Goal: Task Accomplishment & Management: Complete application form

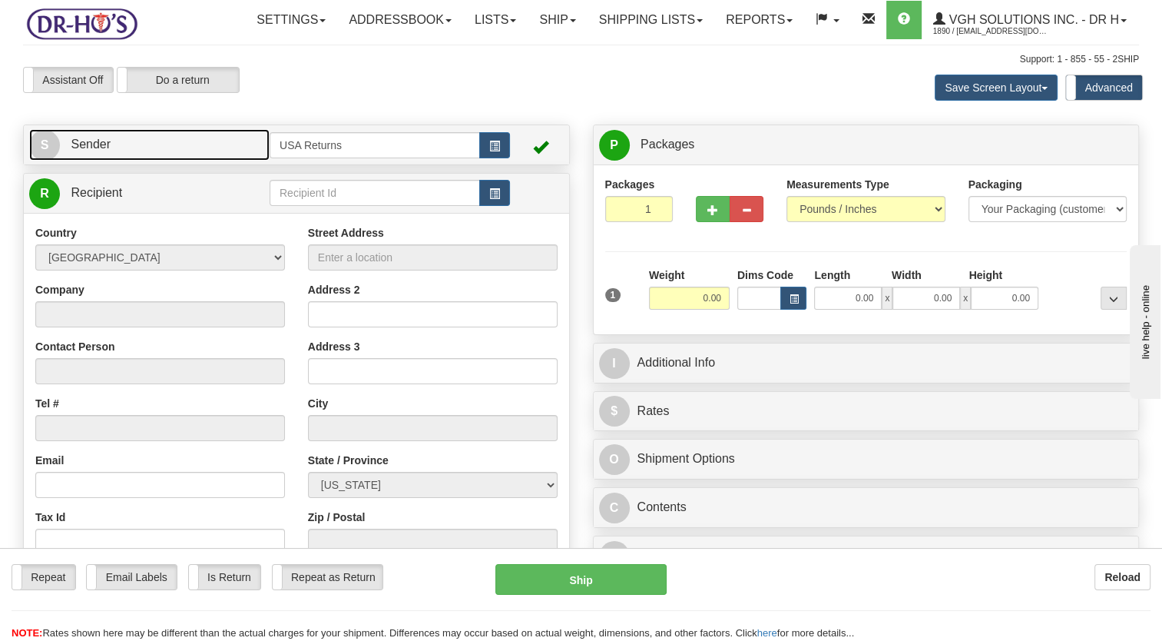
drag, startPoint x: 227, startPoint y: 186, endPoint x: 403, endPoint y: 187, distance: 175.9
click at [226, 161] on link "S Sender" at bounding box center [149, 144] width 240 height 31
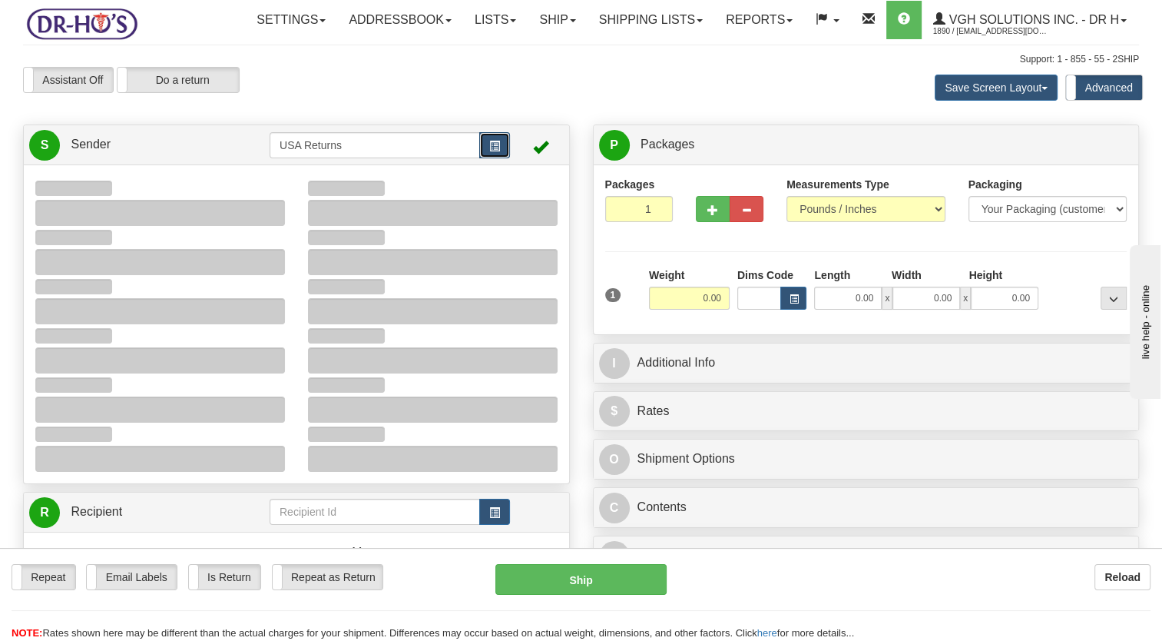
click at [494, 151] on span "button" at bounding box center [494, 146] width 11 height 10
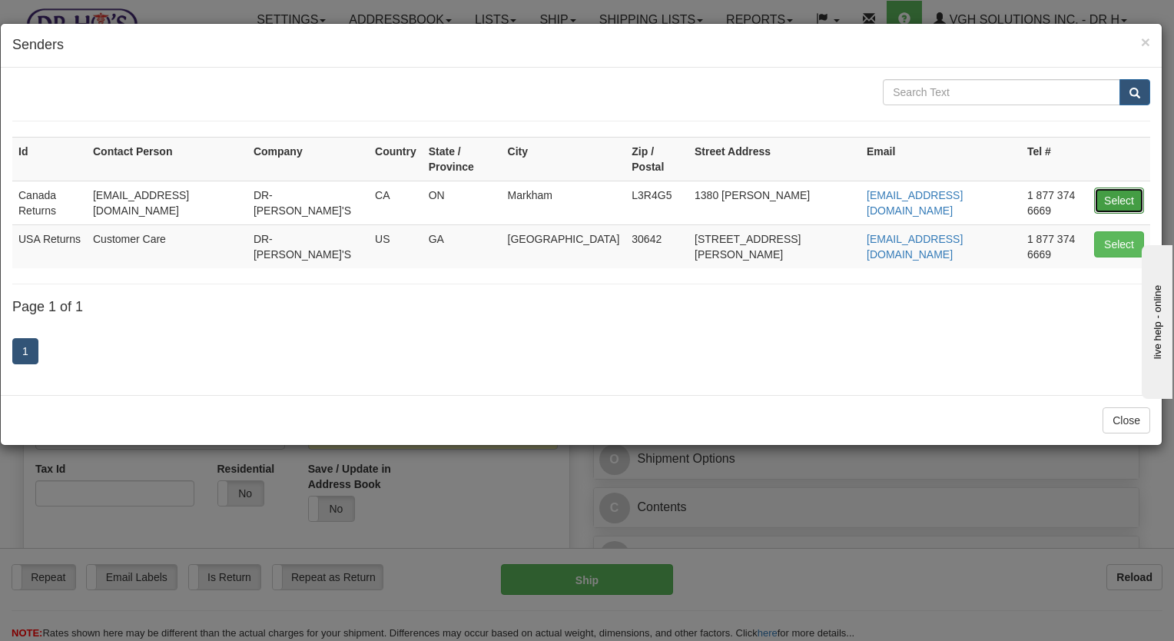
click at [1107, 187] on button "Select" at bounding box center [1119, 200] width 50 height 26
type input "Canada Returns"
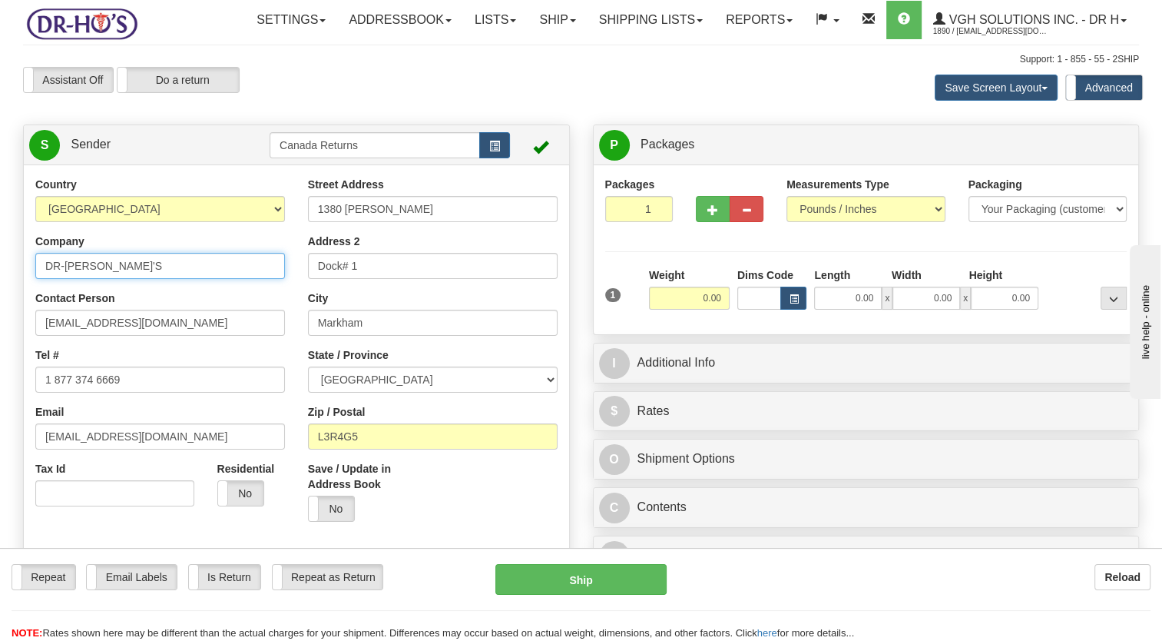
drag, startPoint x: 143, startPoint y: 301, endPoint x: 0, endPoint y: 324, distance: 144.7
click at [0, 320] on html "Training Course Close Toggle navigation Settings Shipping Preferences New Sende…" at bounding box center [581, 320] width 1162 height 641
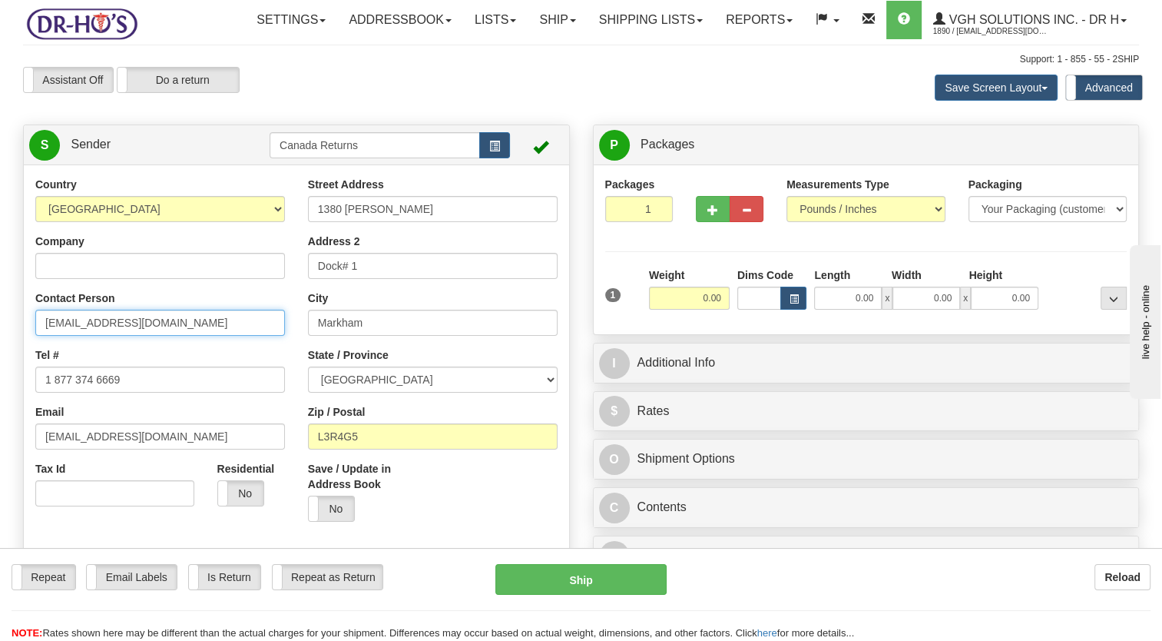
drag, startPoint x: 147, startPoint y: 360, endPoint x: 0, endPoint y: 385, distance: 148.8
click at [0, 384] on html "Training Course Close Toggle navigation Settings Shipping Preferences New Sende…" at bounding box center [581, 320] width 1162 height 641
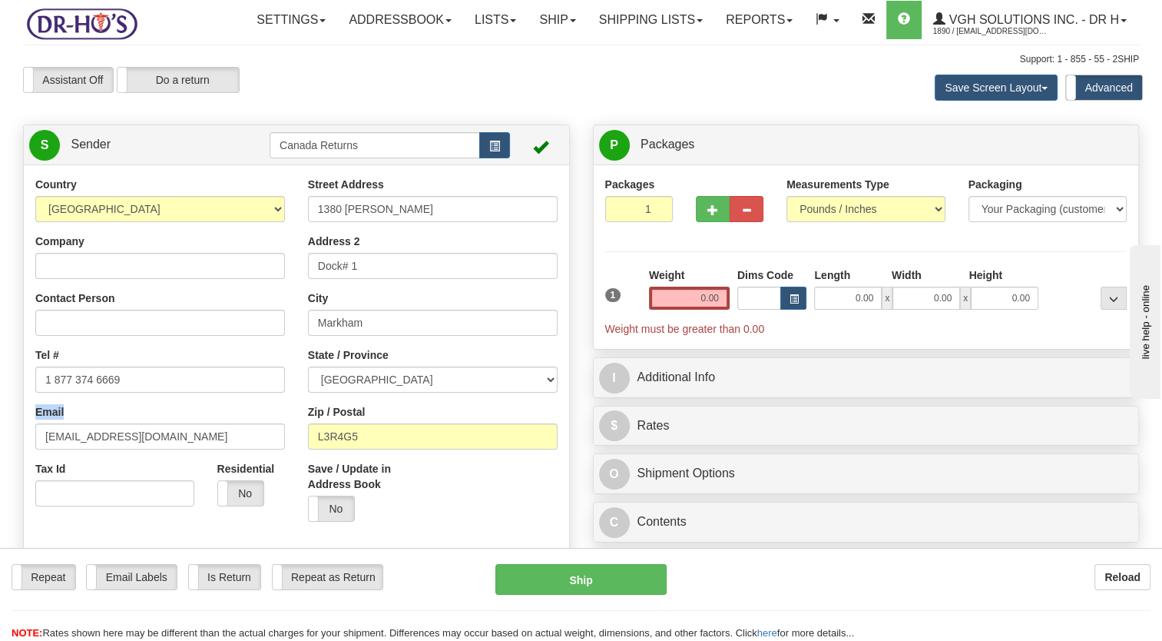
drag, startPoint x: 22, startPoint y: 436, endPoint x: 71, endPoint y: 430, distance: 50.2
click at [24, 436] on div "Country [GEOGRAPHIC_DATA] [GEOGRAPHIC_DATA] [GEOGRAPHIC_DATA] [GEOGRAPHIC_DATA]…" at bounding box center [296, 390] width 545 height 426
click at [141, 393] on input "1 877 374 6669" at bounding box center [160, 379] width 250 height 26
drag, startPoint x: -3, startPoint y: 435, endPoint x: 58, endPoint y: 459, distance: 65.5
click at [0, 445] on html "Training Course Close Toggle navigation Settings Shipping Preferences New Sende…" at bounding box center [581, 320] width 1162 height 641
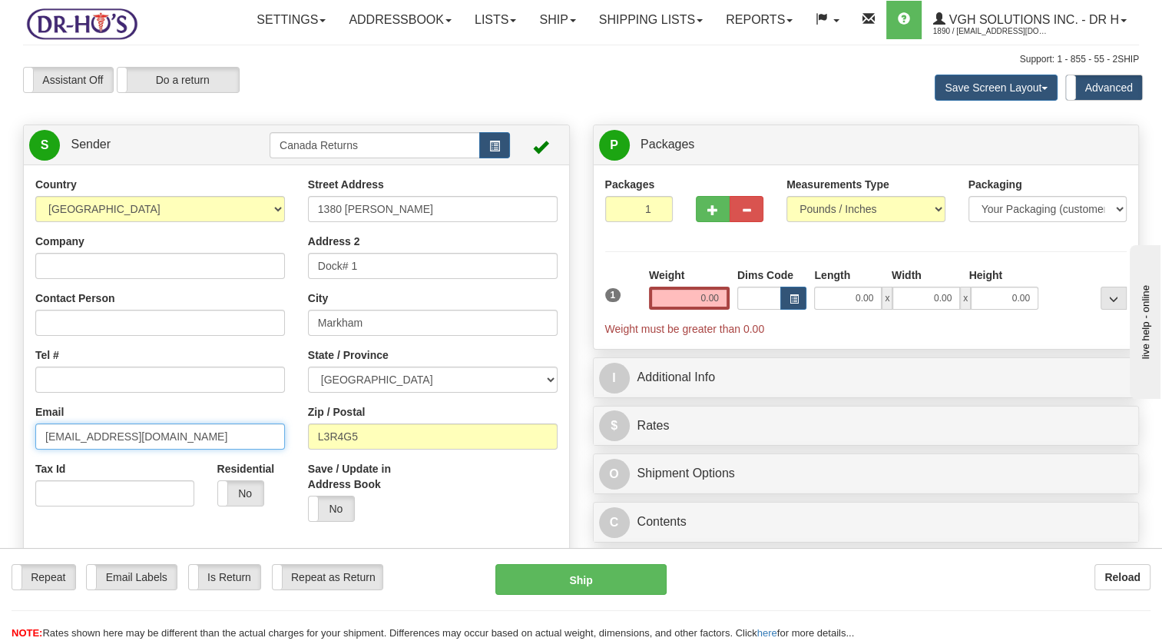
drag, startPoint x: 181, startPoint y: 472, endPoint x: 2, endPoint y: 472, distance: 178.2
click at [0, 482] on html "Training Course Close Toggle navigation Settings Shipping Preferences New Sende…" at bounding box center [581, 320] width 1162 height 641
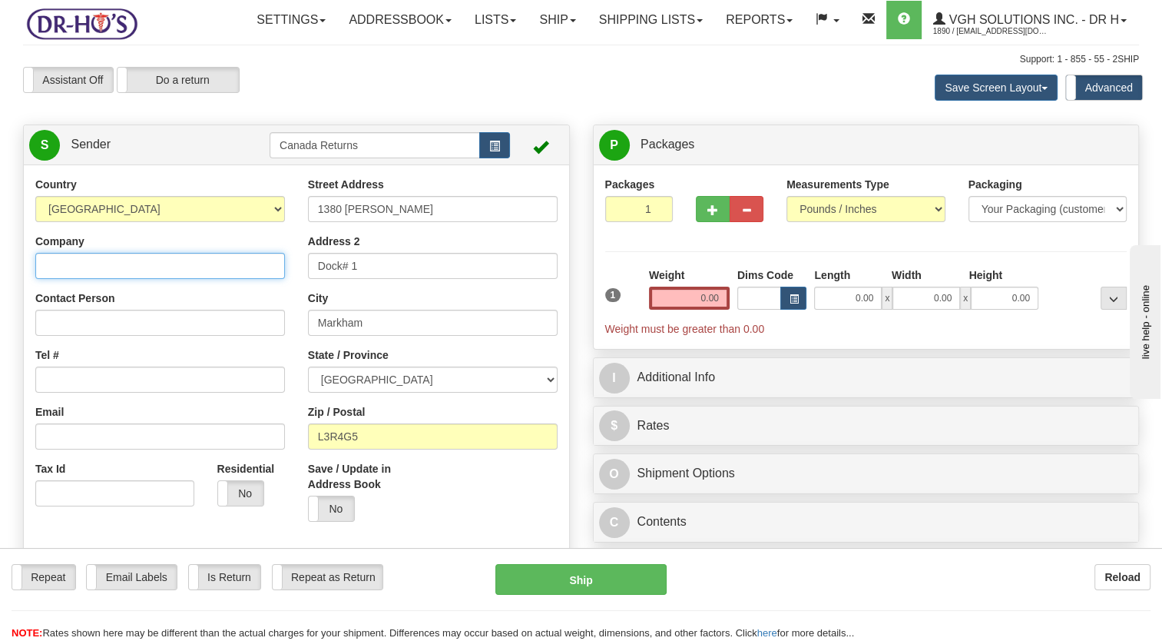
click at [98, 279] on input "Company" at bounding box center [160, 266] width 250 height 26
paste input "[PERSON_NAME]"
type input "[PERSON_NAME]"
click at [82, 393] on div "Tel #" at bounding box center [160, 369] width 250 height 45
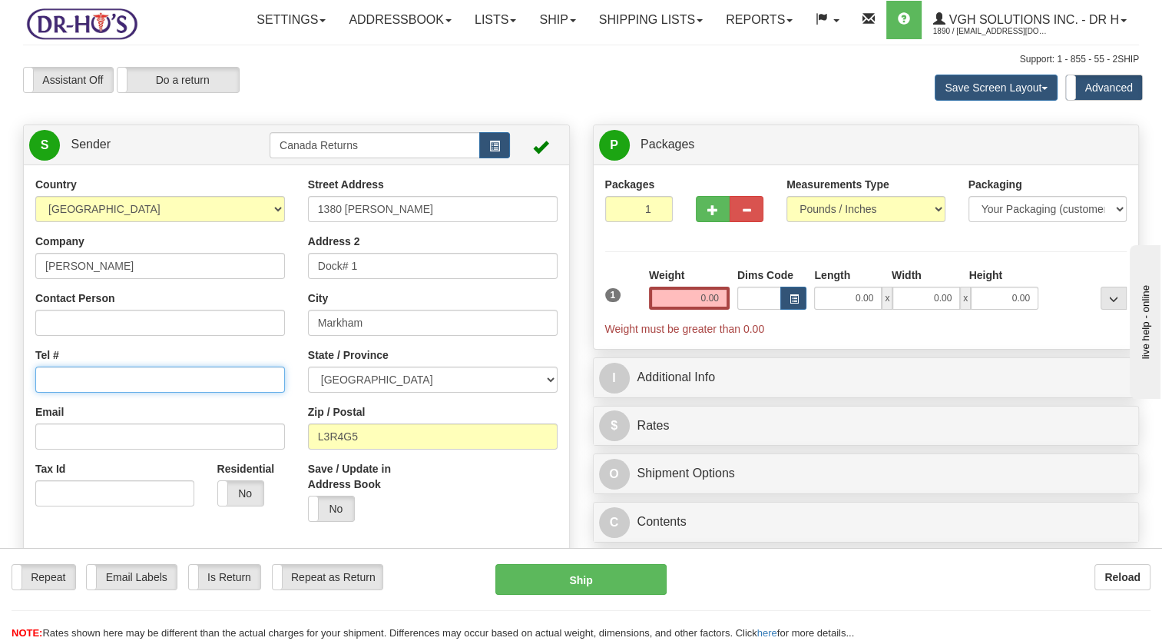
click at [80, 393] on input "Tel #" at bounding box center [160, 379] width 250 height 26
paste input "5192768969"
type input "5192768969"
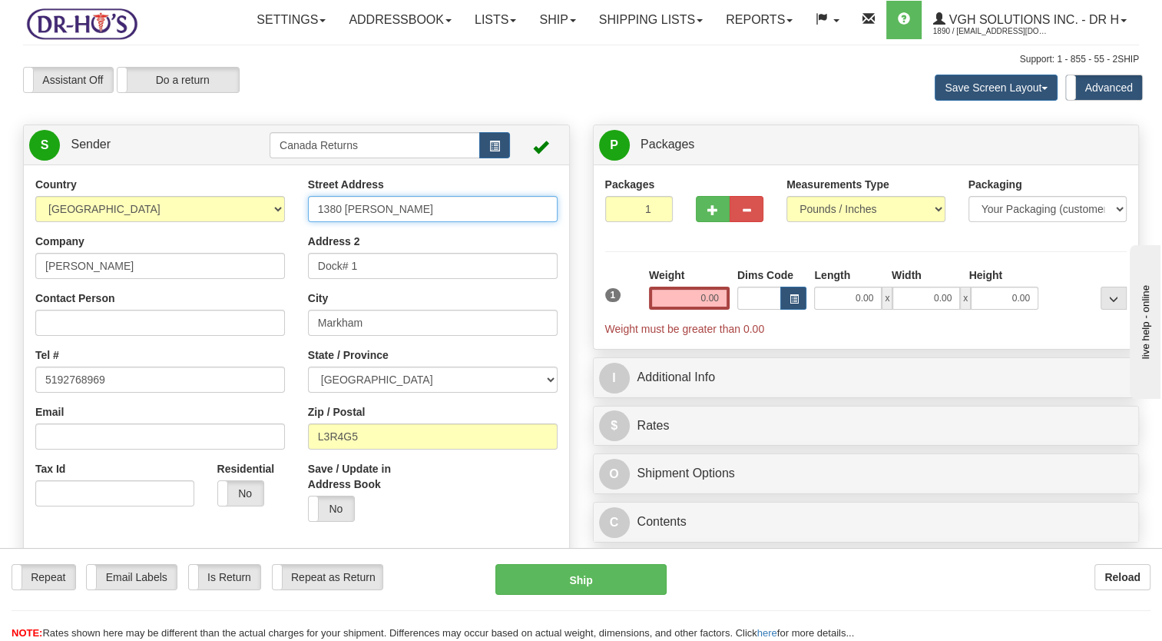
drag, startPoint x: 406, startPoint y: 255, endPoint x: 201, endPoint y: 286, distance: 207.4
click at [199, 280] on div "Country [GEOGRAPHIC_DATA] [GEOGRAPHIC_DATA] [GEOGRAPHIC_DATA] [GEOGRAPHIC_DATA]…" at bounding box center [296, 390] width 545 height 426
paste input "[STREET_ADDRESS]"
type input "[STREET_ADDRESS]"
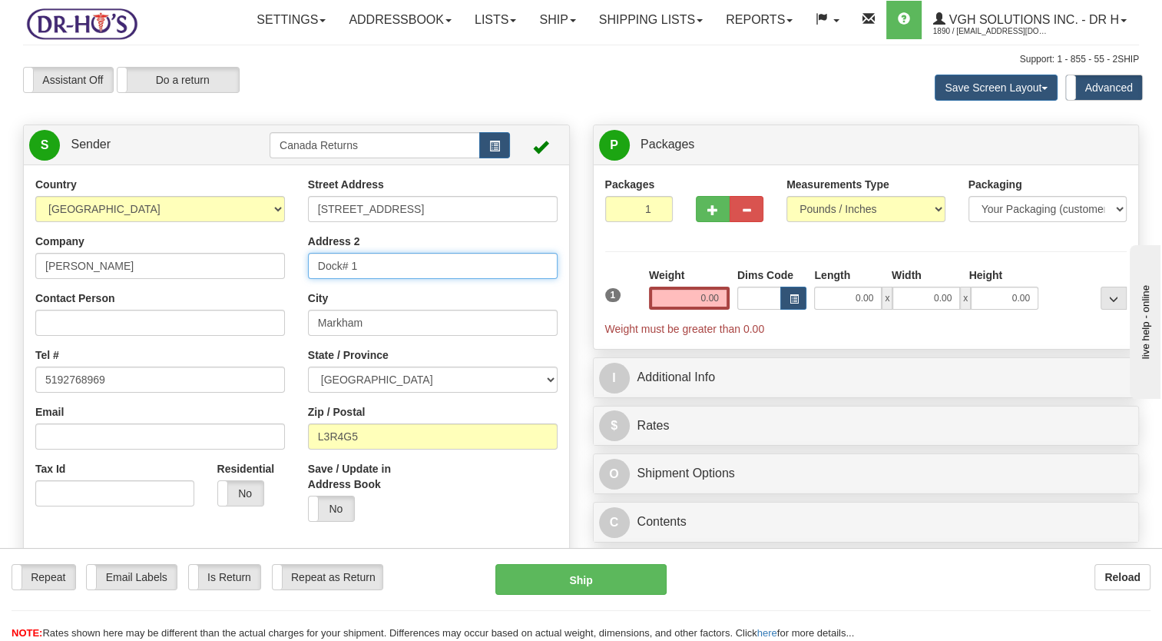
drag, startPoint x: 384, startPoint y: 304, endPoint x: 194, endPoint y: 314, distance: 190.8
click at [203, 313] on div "Country [GEOGRAPHIC_DATA] [GEOGRAPHIC_DATA] [GEOGRAPHIC_DATA] [GEOGRAPHIC_DATA]…" at bounding box center [296, 390] width 545 height 426
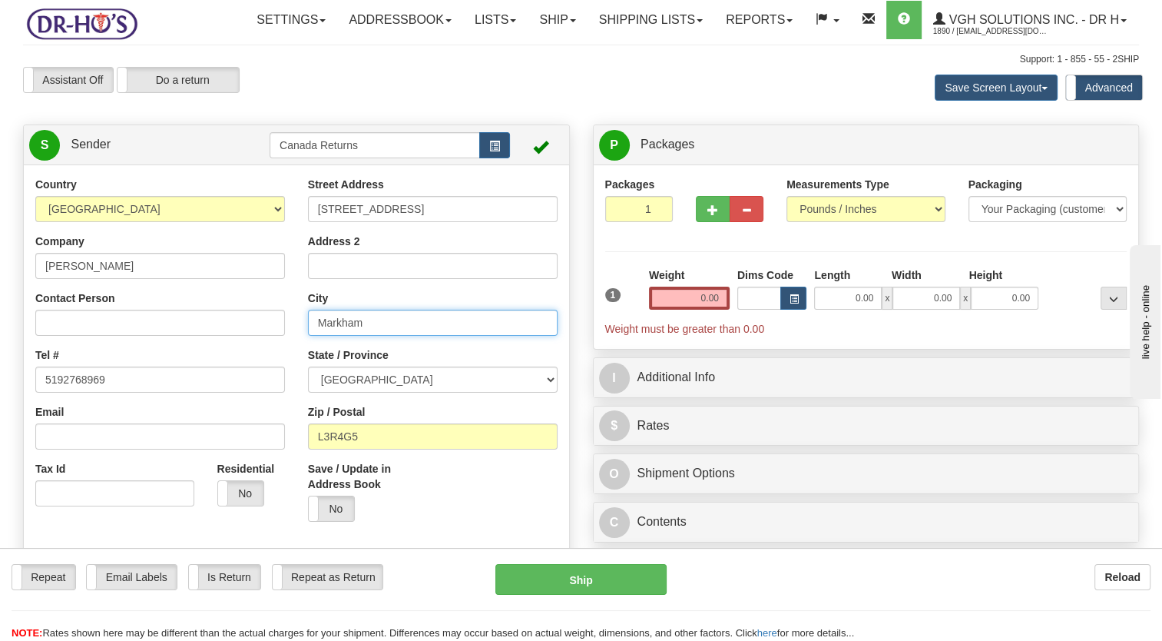
click at [237, 384] on div "Country [GEOGRAPHIC_DATA] [GEOGRAPHIC_DATA] [GEOGRAPHIC_DATA] [GEOGRAPHIC_DATA]…" at bounding box center [296, 390] width 545 height 426
paste input "Bayfield"
type input "Bayfield"
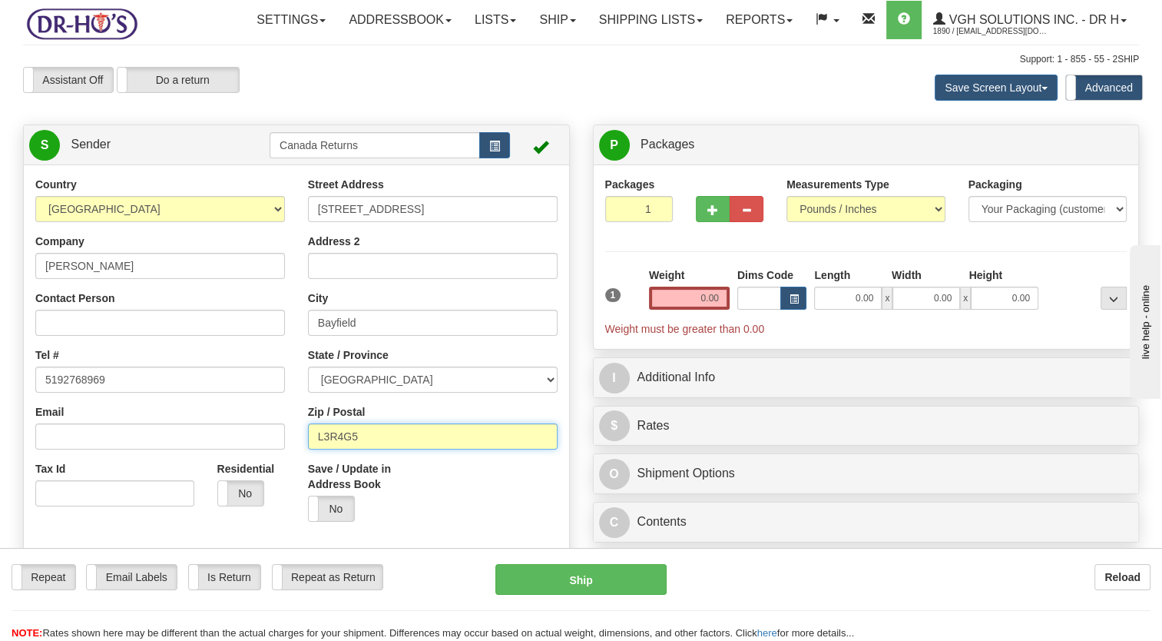
drag, startPoint x: 378, startPoint y: 466, endPoint x: 307, endPoint y: 482, distance: 72.3
click at [308, 449] on input "L3R4G5" at bounding box center [433, 436] width 250 height 26
paste input "N0M1G0"
type input "N0M1G0"
click at [459, 514] on div "Save / Update in Address Book Yes No" at bounding box center [433, 497] width 273 height 72
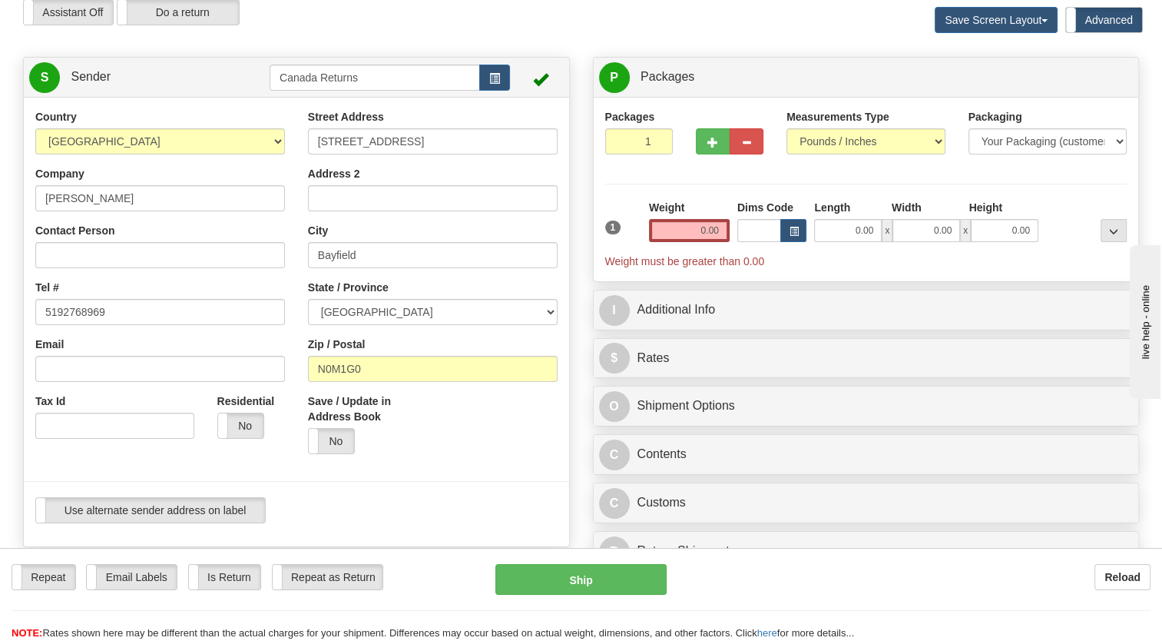
scroll to position [307, 0]
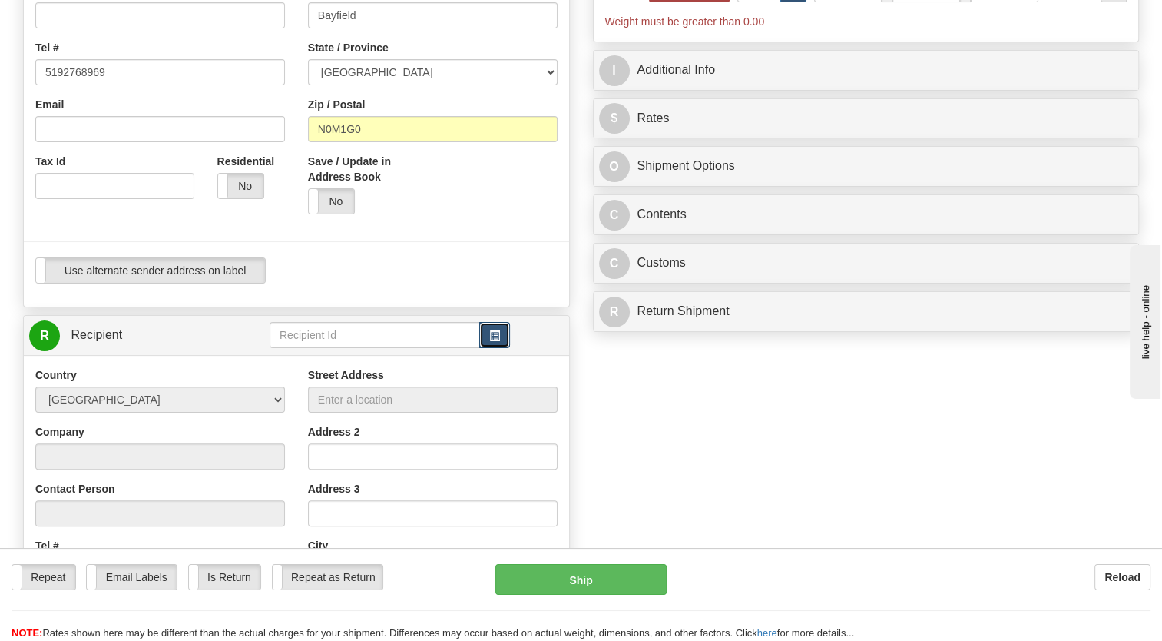
click at [494, 348] on button "button" at bounding box center [494, 335] width 31 height 26
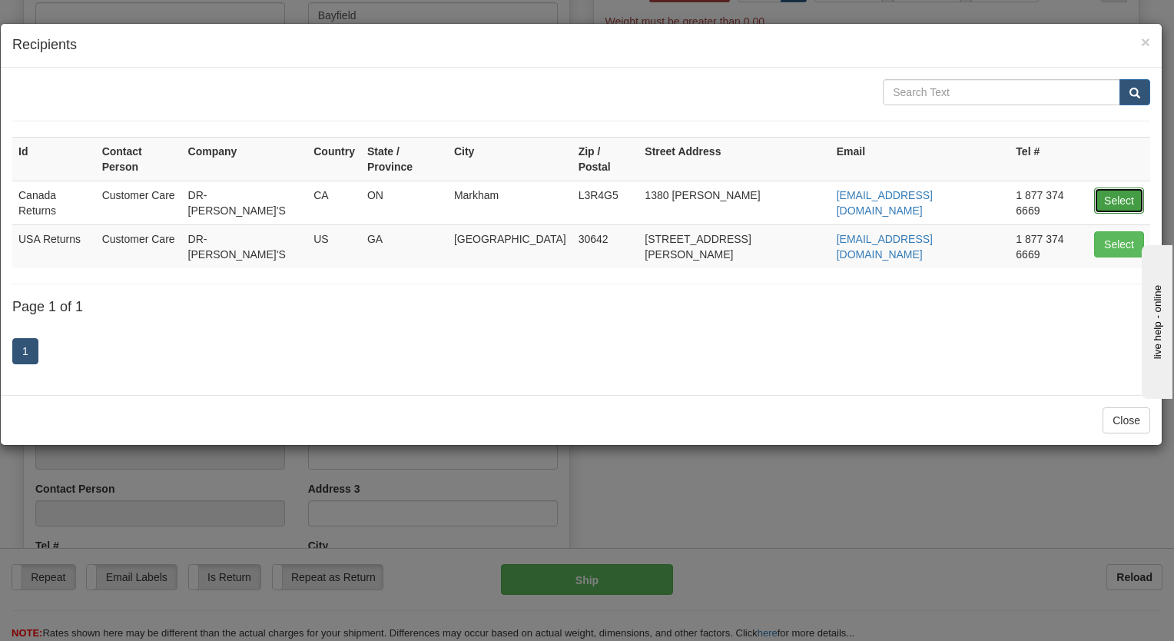
click at [1108, 187] on button "Select" at bounding box center [1119, 200] width 50 height 26
type input "Canada Returns"
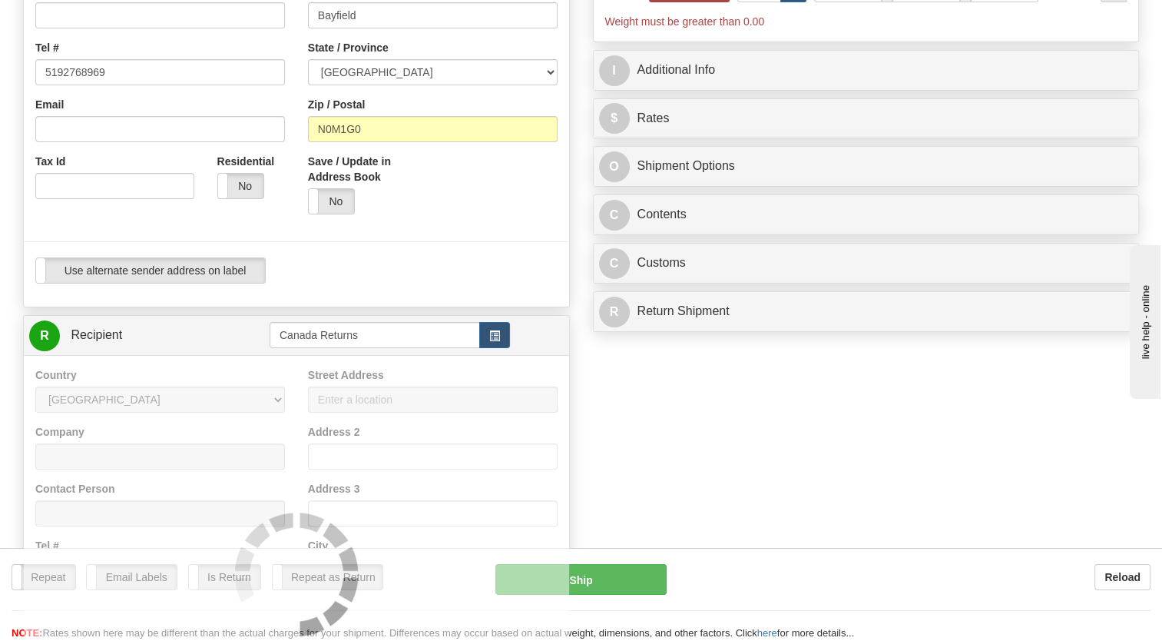
type input "0.00"
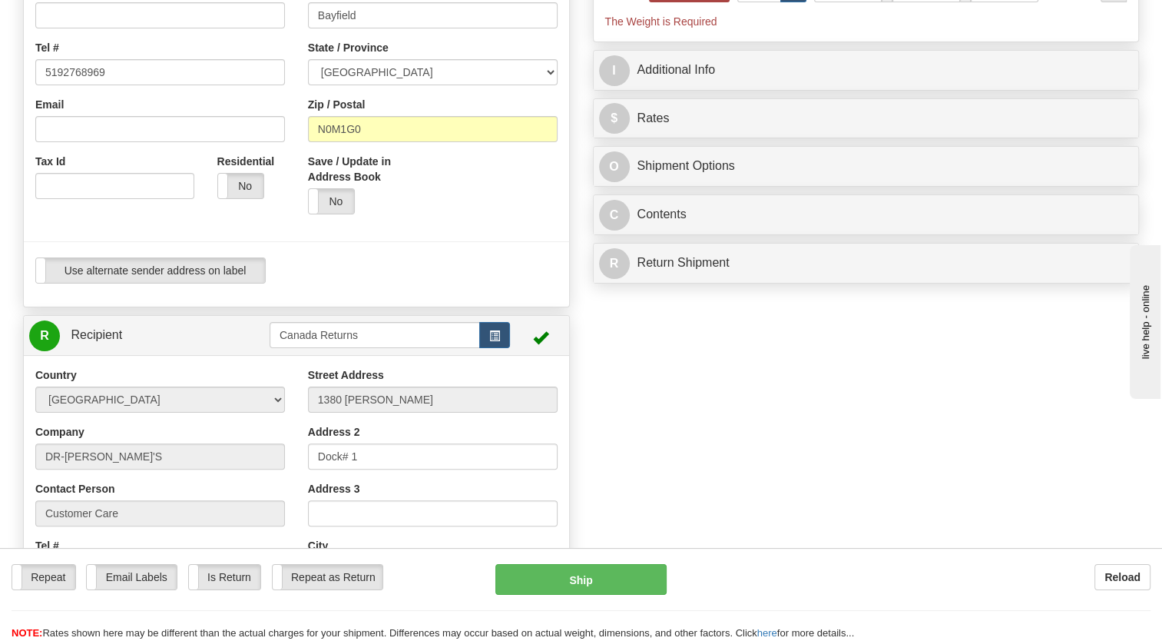
click at [515, 283] on div "Use alternate sender address on label Use alternate sender address on label" at bounding box center [296, 270] width 522 height 26
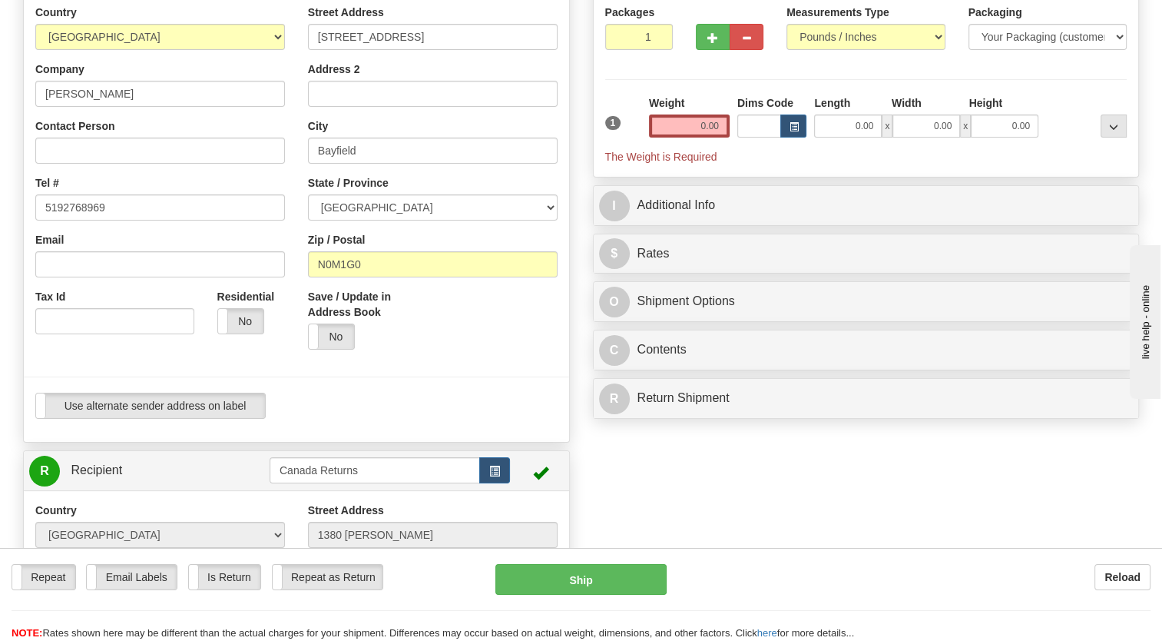
scroll to position [154, 0]
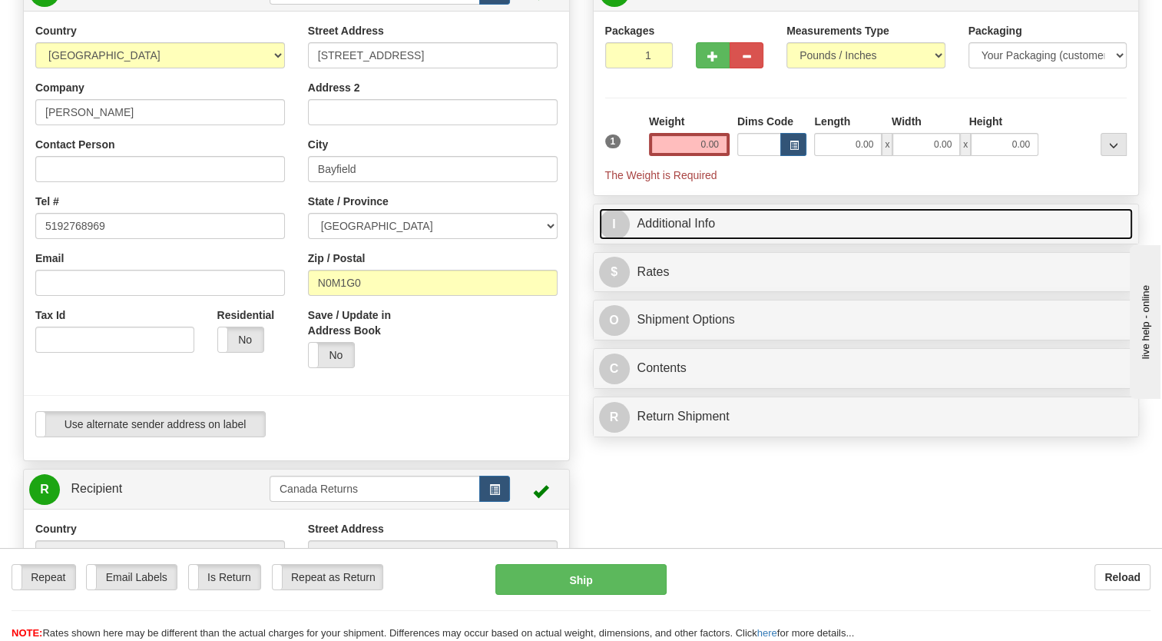
click at [659, 240] on link "I Additional Info" at bounding box center [866, 223] width 535 height 31
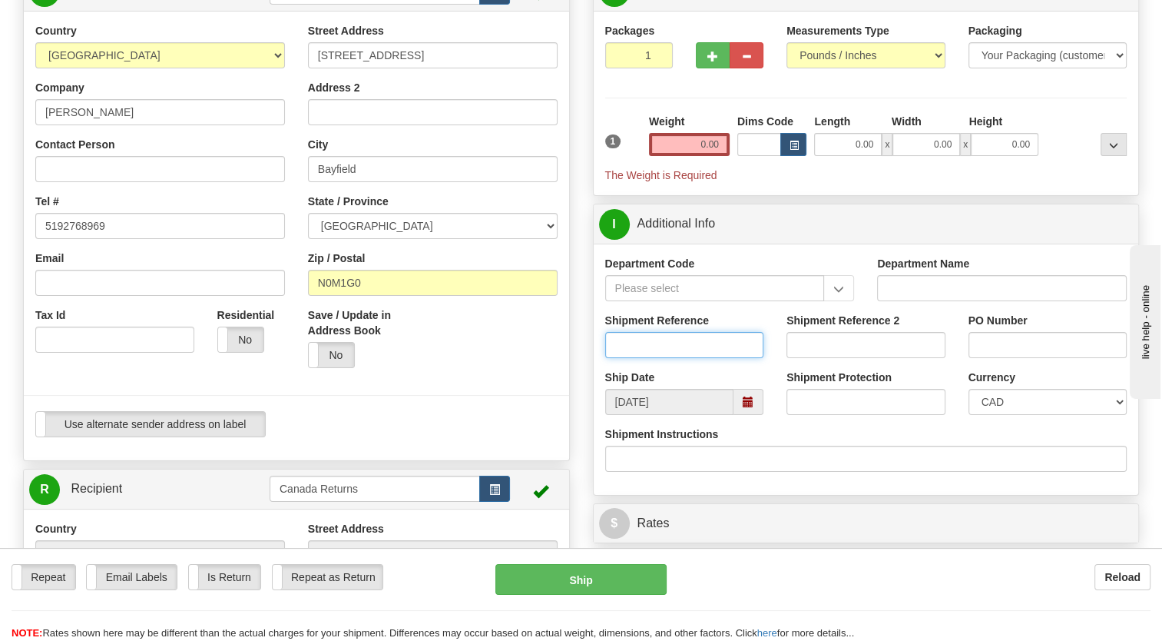
click at [631, 358] on input "Shipment Reference" at bounding box center [684, 345] width 159 height 26
paste input "CU25803960"
type input "CU25803960"
click at [556, 380] on div "Save / Update in Address Book Yes No" at bounding box center [433, 343] width 273 height 72
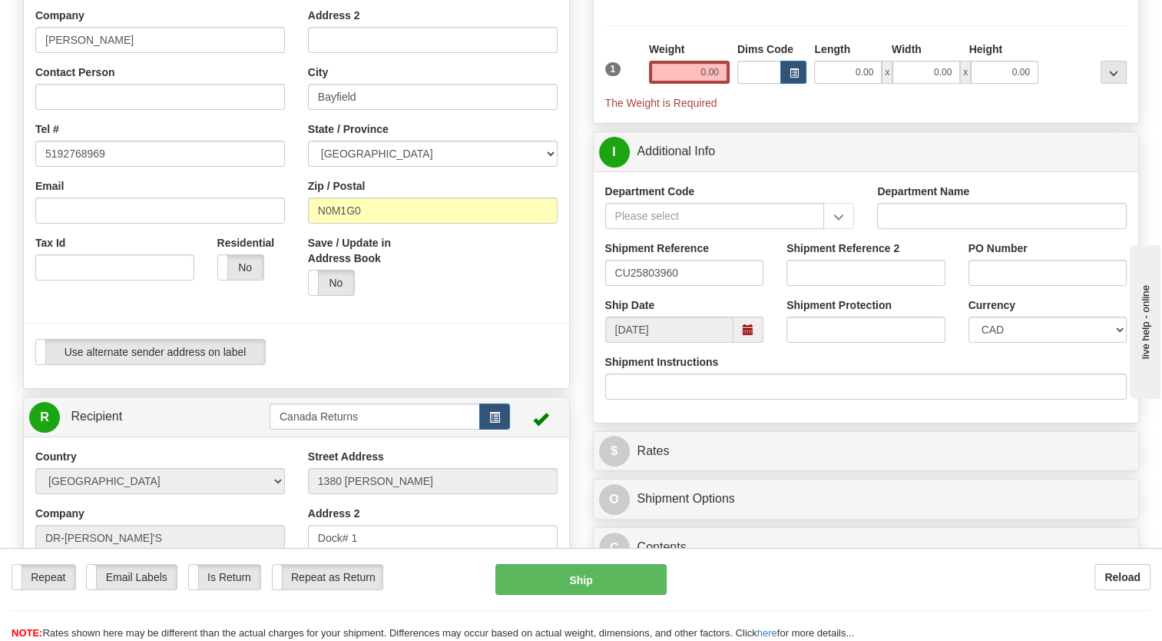
scroll to position [230, 0]
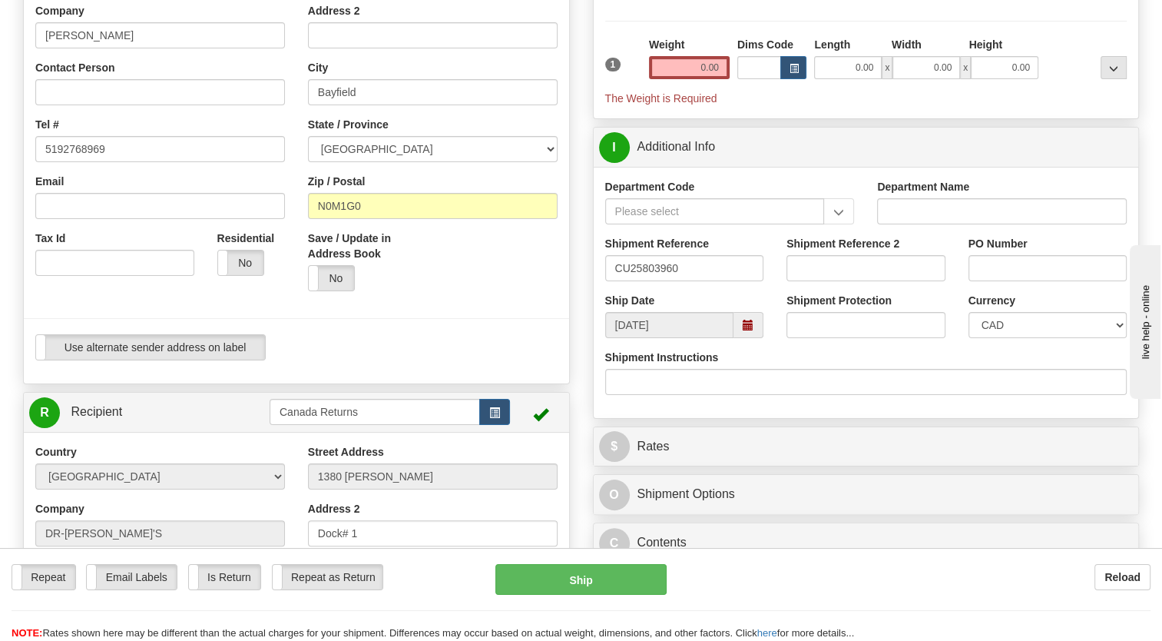
drag, startPoint x: 747, startPoint y: 356, endPoint x: 731, endPoint y: 373, distance: 23.4
click at [747, 330] on span at bounding box center [748, 325] width 11 height 11
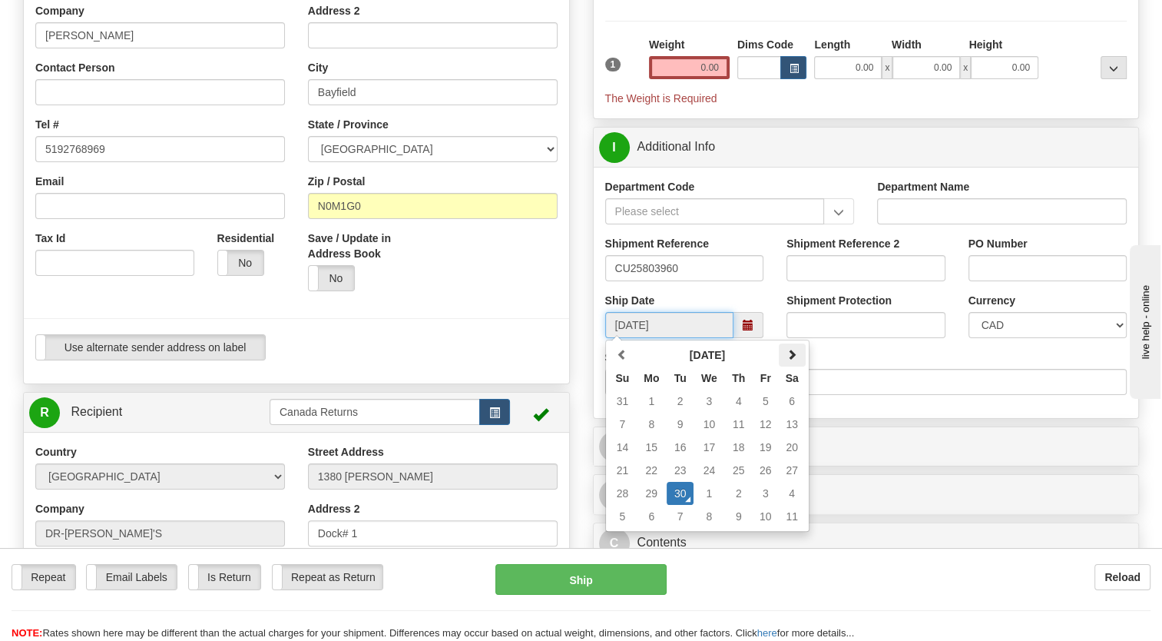
click at [790, 360] on span at bounding box center [792, 354] width 11 height 11
click at [681, 459] on td "14" at bounding box center [680, 447] width 27 height 23
type input "[DATE]"
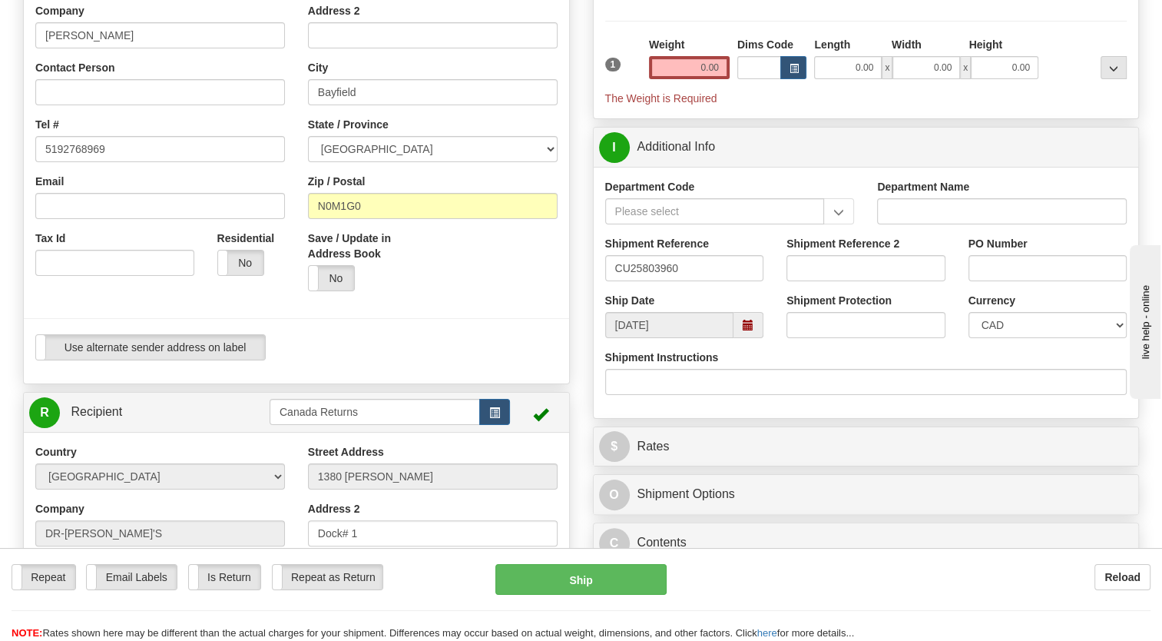
click at [540, 360] on div "Use alternate sender address on label Use alternate sender address on label" at bounding box center [296, 347] width 522 height 26
click at [679, 79] on input "0.00" at bounding box center [689, 67] width 81 height 23
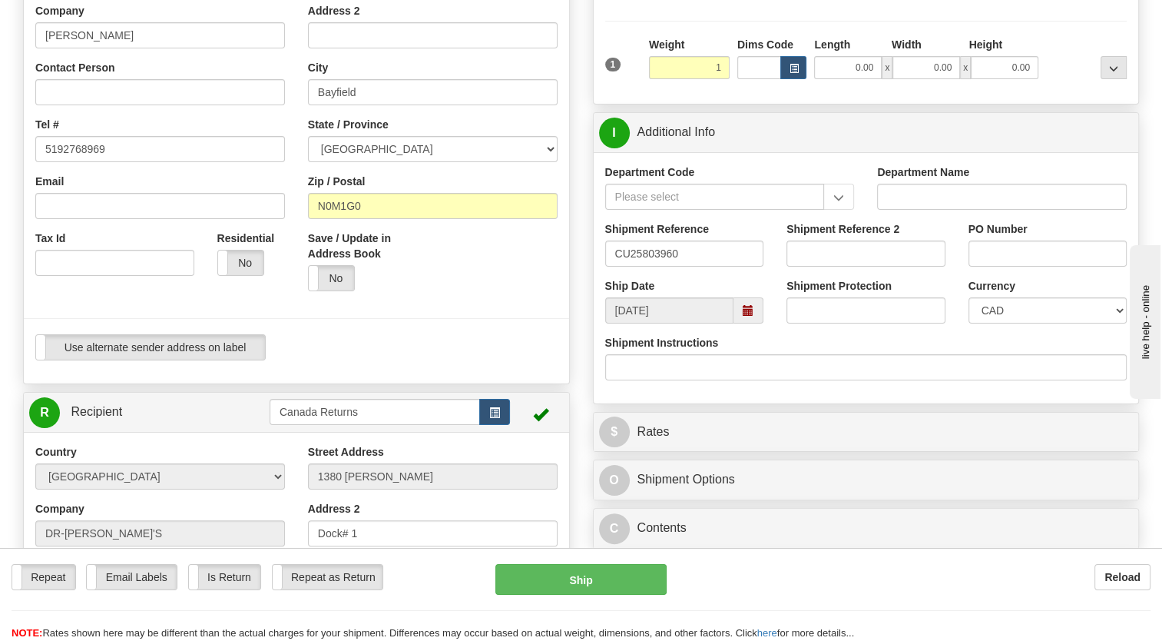
type input "1.00"
click at [641, 71] on div "1" at bounding box center [624, 54] width 44 height 35
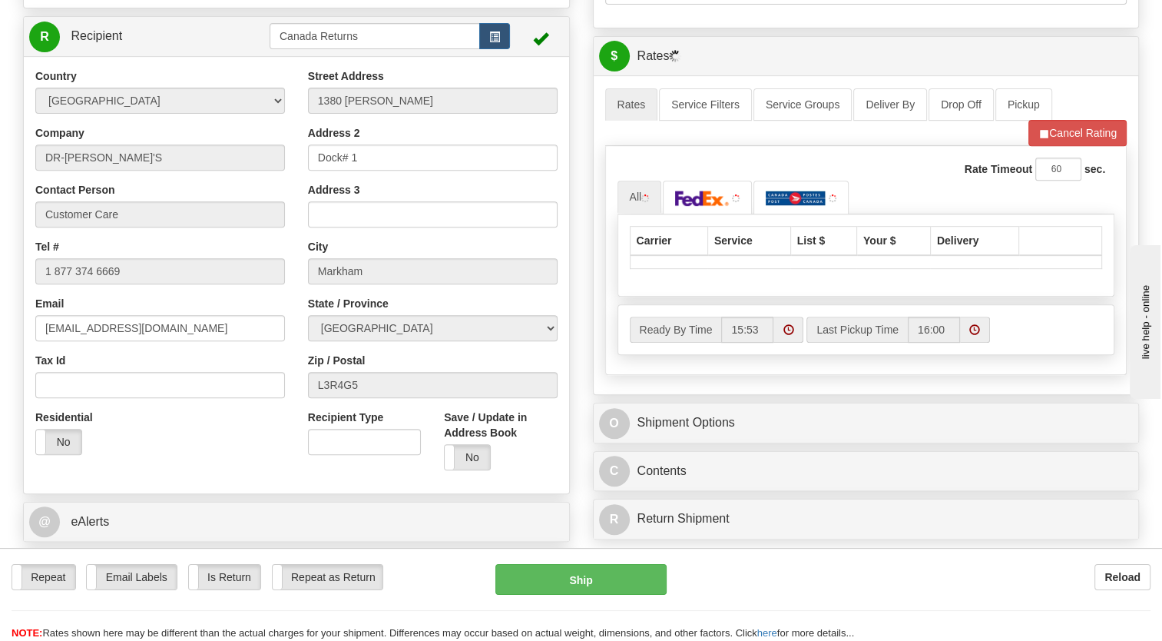
scroll to position [615, 0]
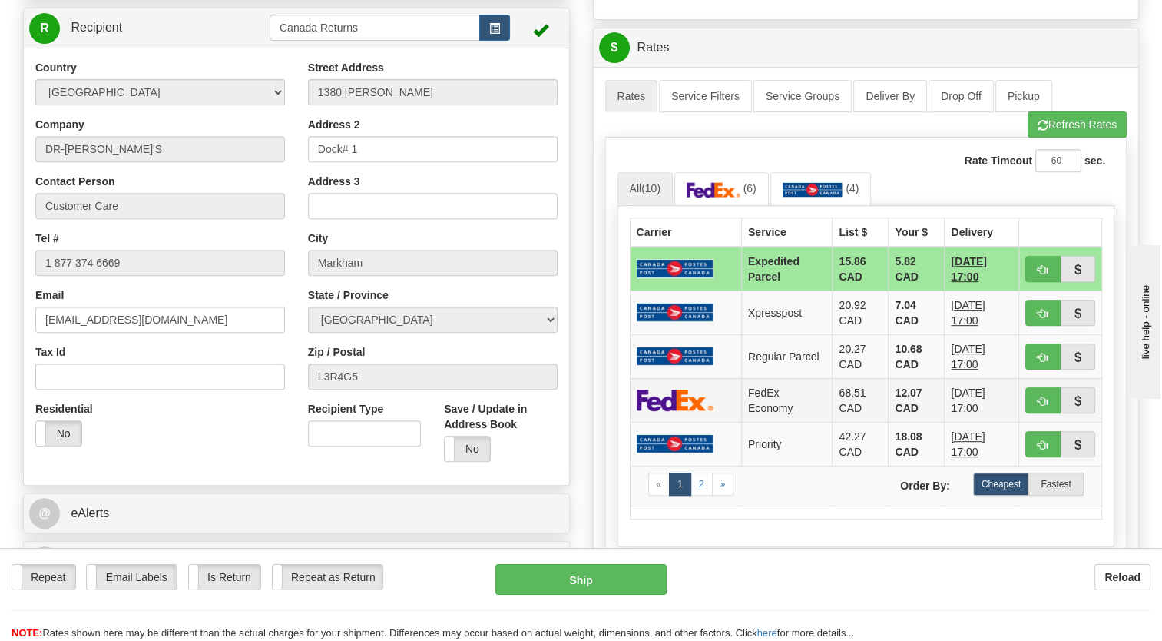
click at [717, 422] on td at bounding box center [685, 400] width 111 height 44
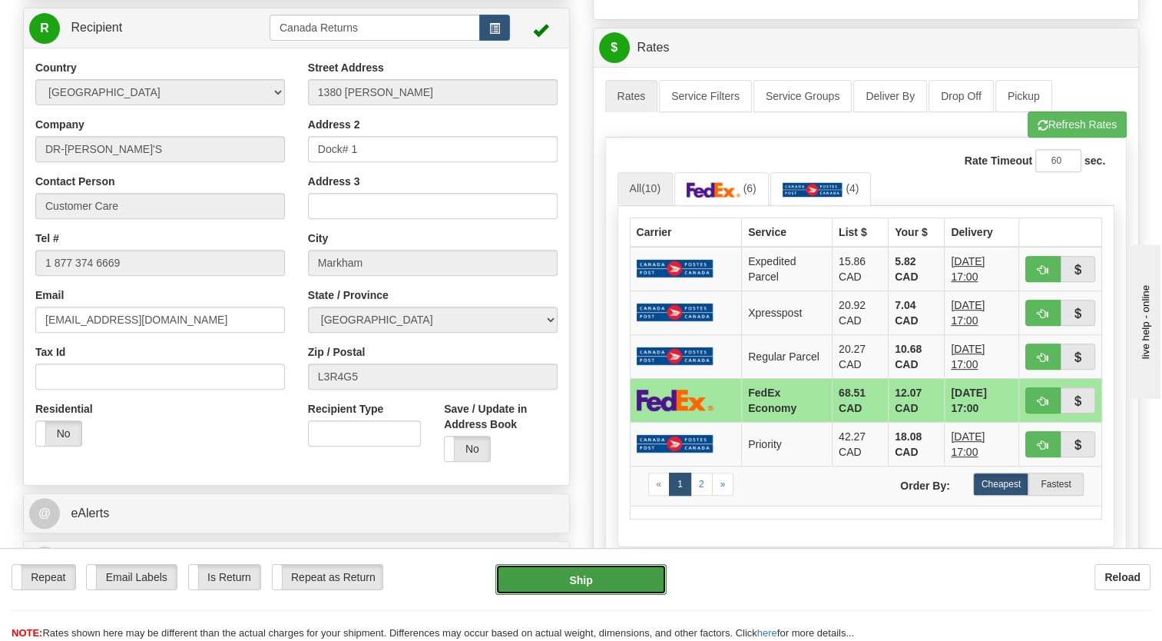
click at [575, 587] on button "Ship" at bounding box center [581, 579] width 171 height 31
type input "20"
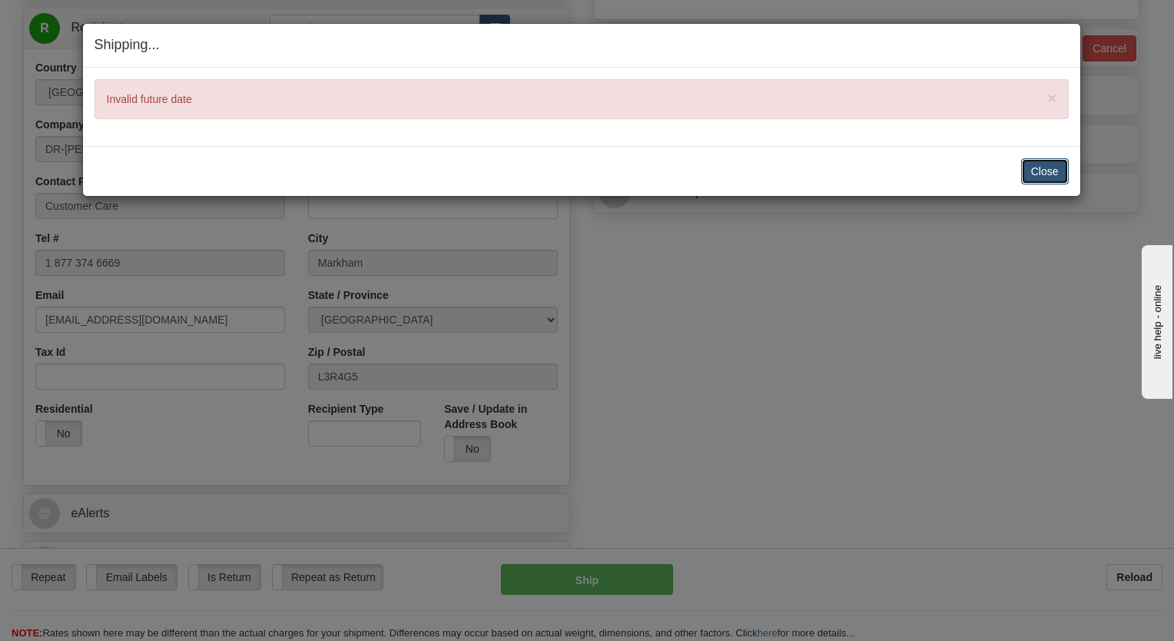
click at [1036, 174] on button "Close" at bounding box center [1045, 171] width 48 height 26
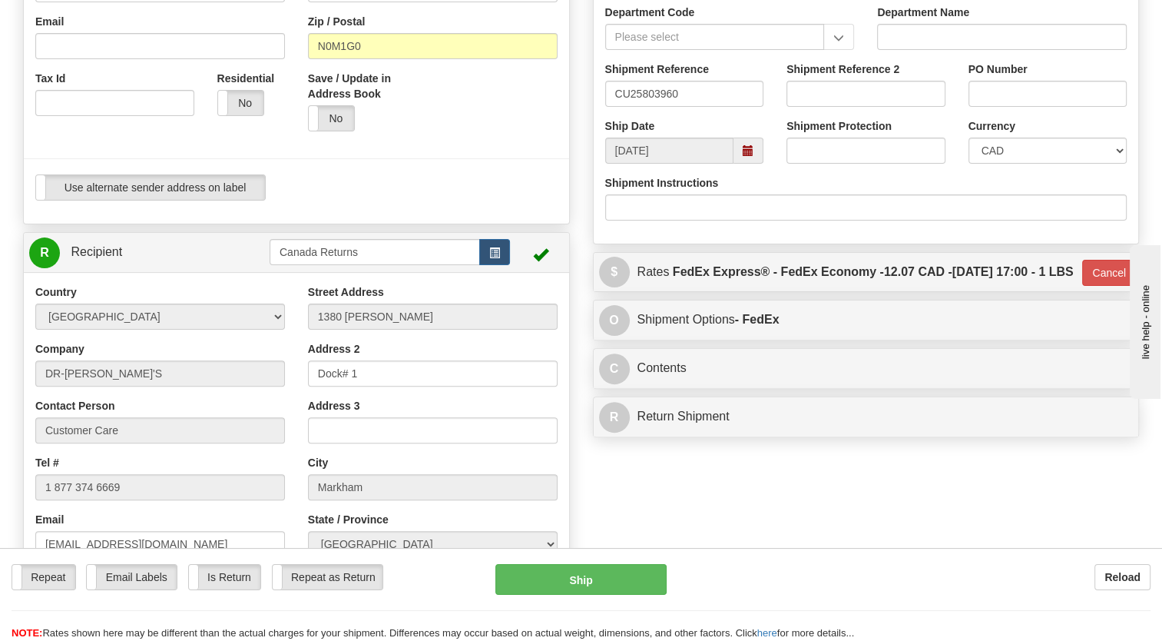
scroll to position [384, 0]
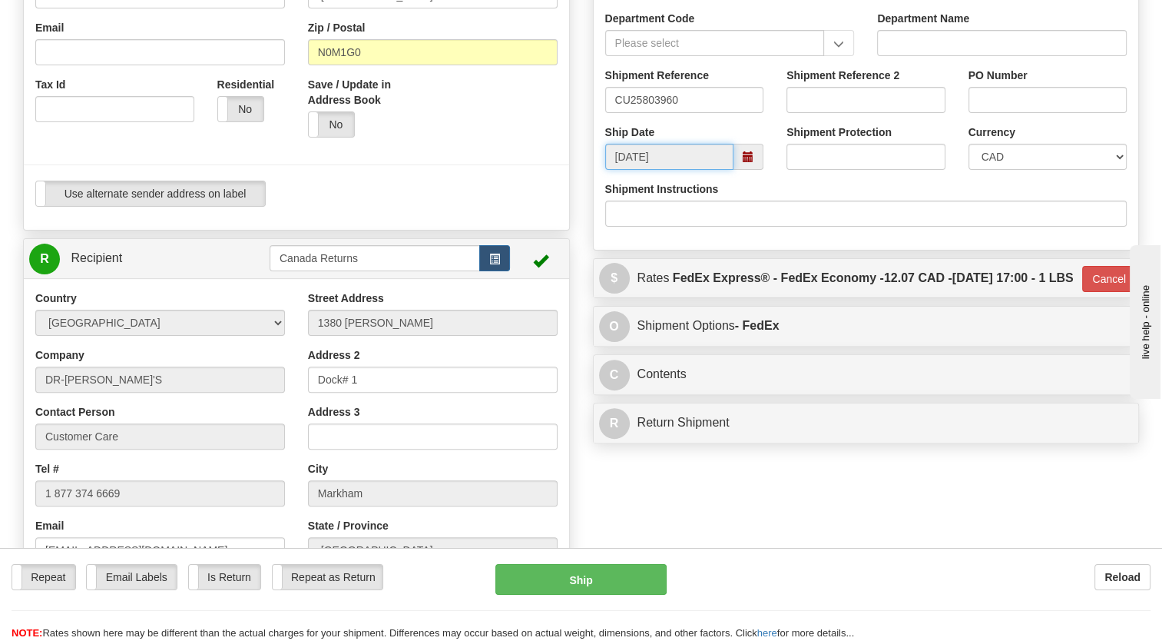
click at [669, 170] on input "[DATE]" at bounding box center [669, 157] width 129 height 26
click at [741, 170] on span at bounding box center [749, 157] width 30 height 26
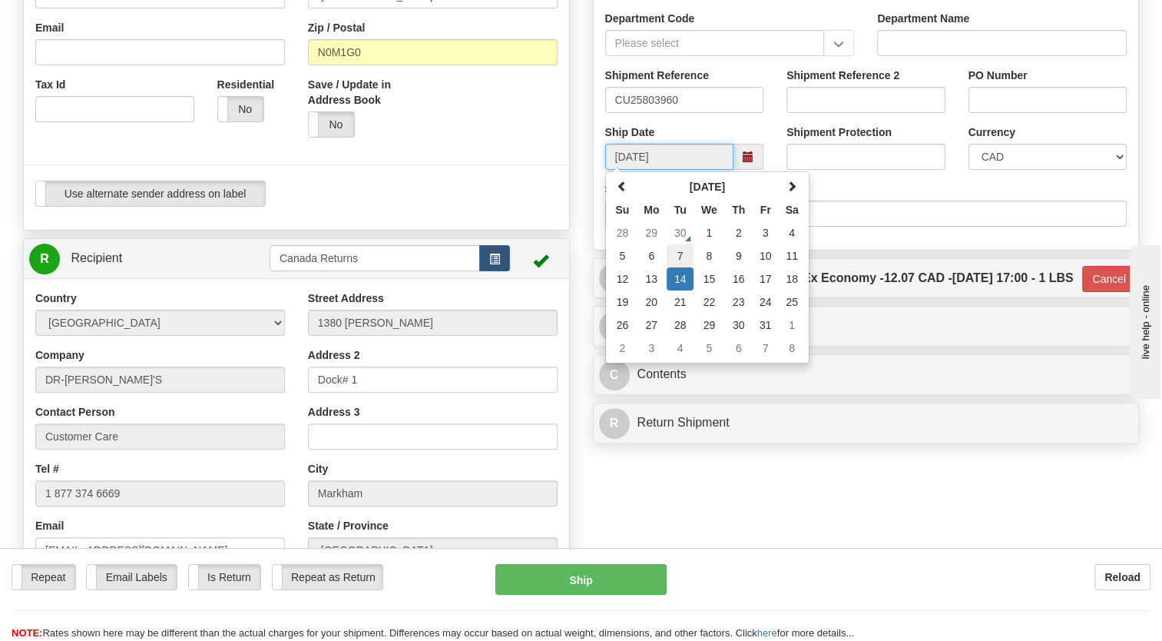
click at [684, 267] on td "7" at bounding box center [680, 255] width 27 height 23
type input "[DATE]"
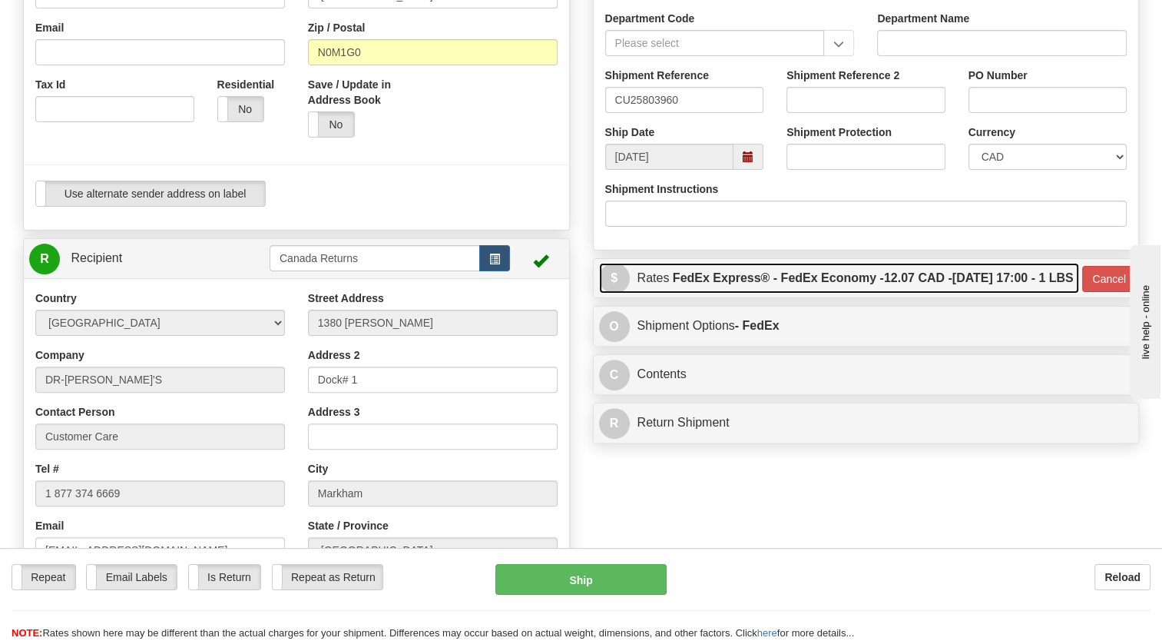
click at [613, 293] on span "$" at bounding box center [614, 278] width 31 height 31
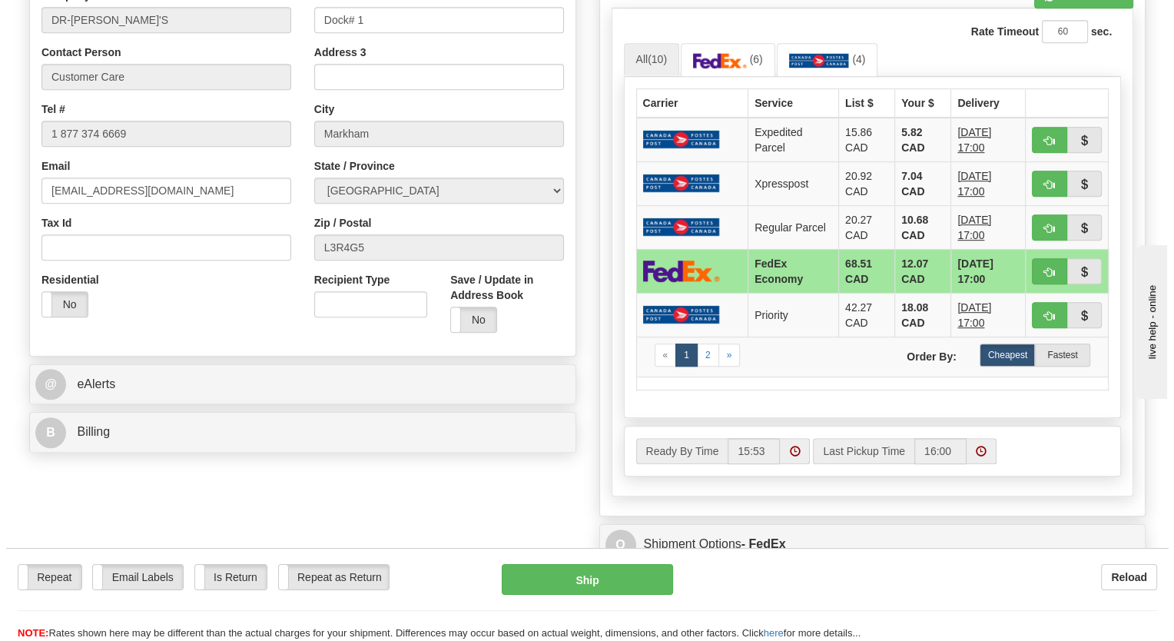
scroll to position [768, 0]
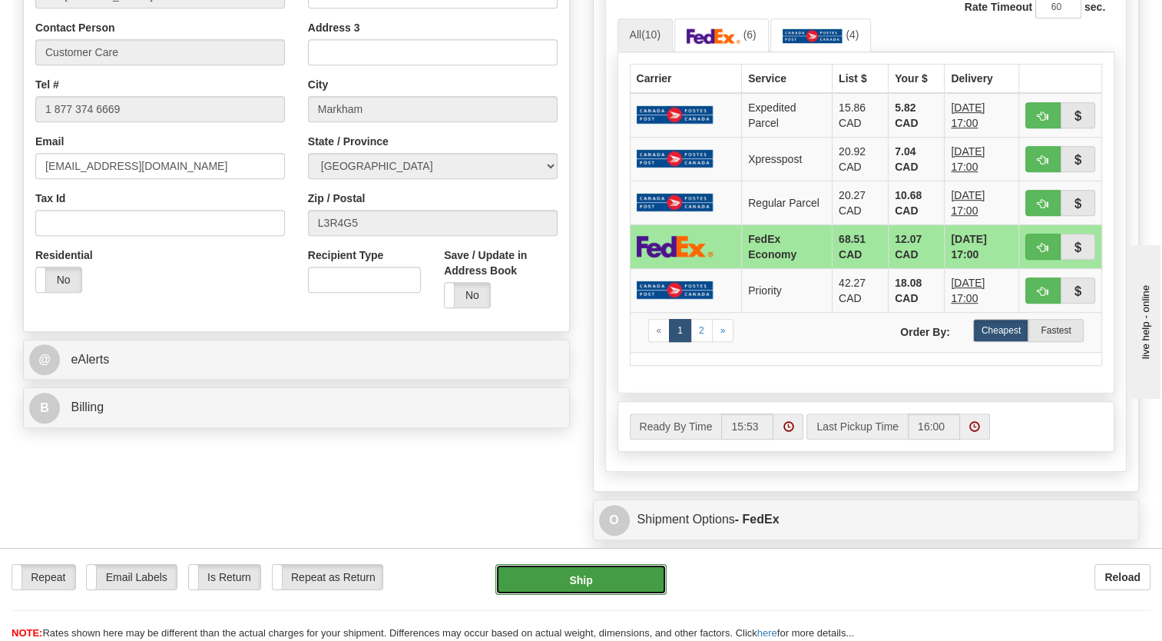
click at [572, 580] on button "Ship" at bounding box center [581, 579] width 171 height 31
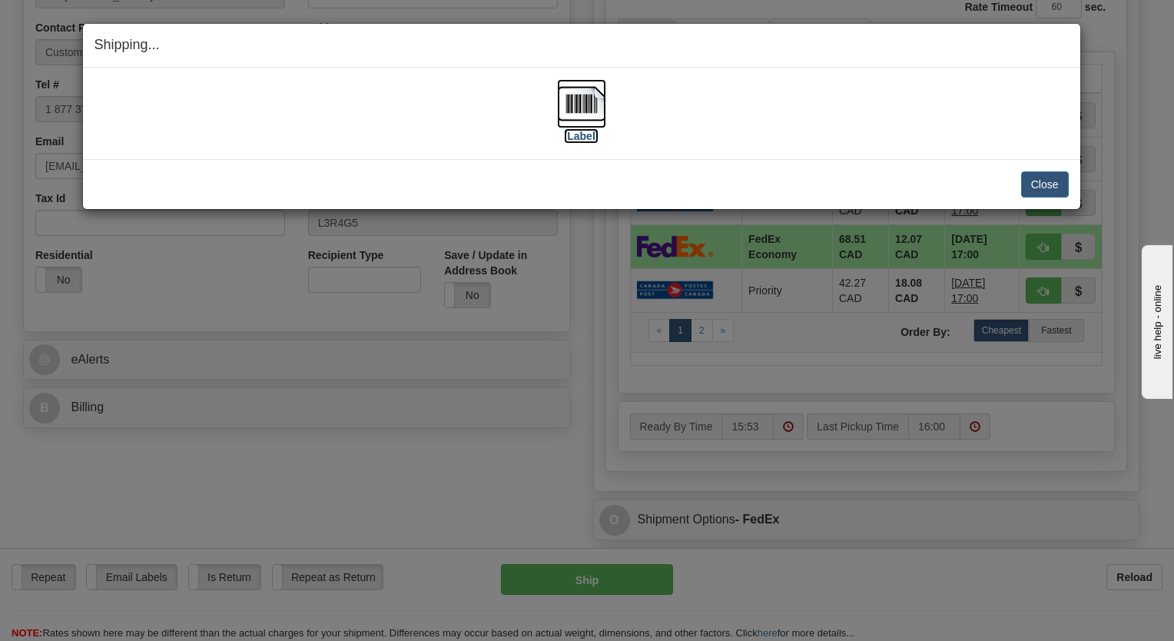
click at [581, 124] on img at bounding box center [581, 103] width 49 height 49
